Goal: Transaction & Acquisition: Obtain resource

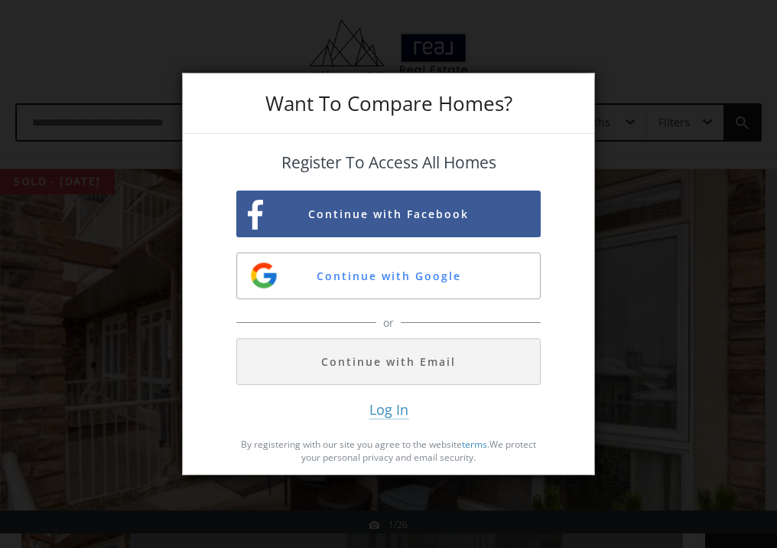
click at [730, 70] on div "Want To Compare Homes? Register To Access All Homes Continue with Facebook Cont…" at bounding box center [388, 274] width 777 height 548
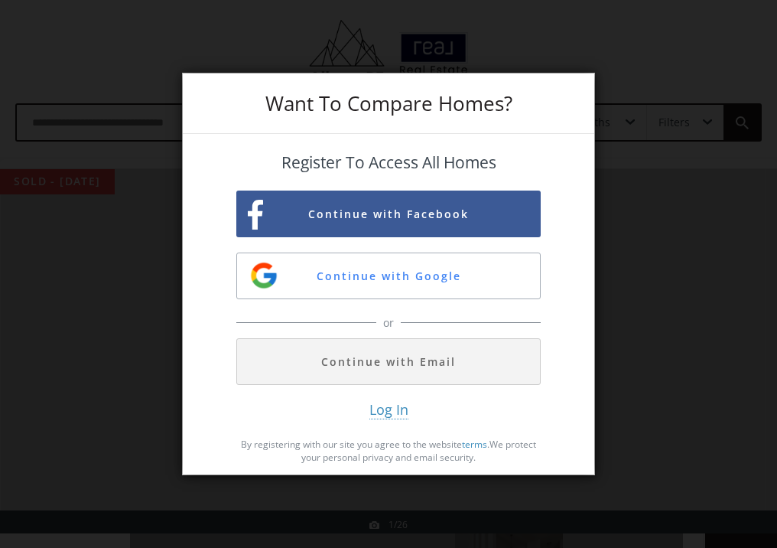
click at [654, 64] on div "Want To Compare Homes? Register To Access All Homes Continue with Facebook Cont…" at bounding box center [388, 274] width 777 height 548
click at [425, 269] on button "Continue with Google" at bounding box center [388, 275] width 304 height 47
